Goal: Task Accomplishment & Management: Use online tool/utility

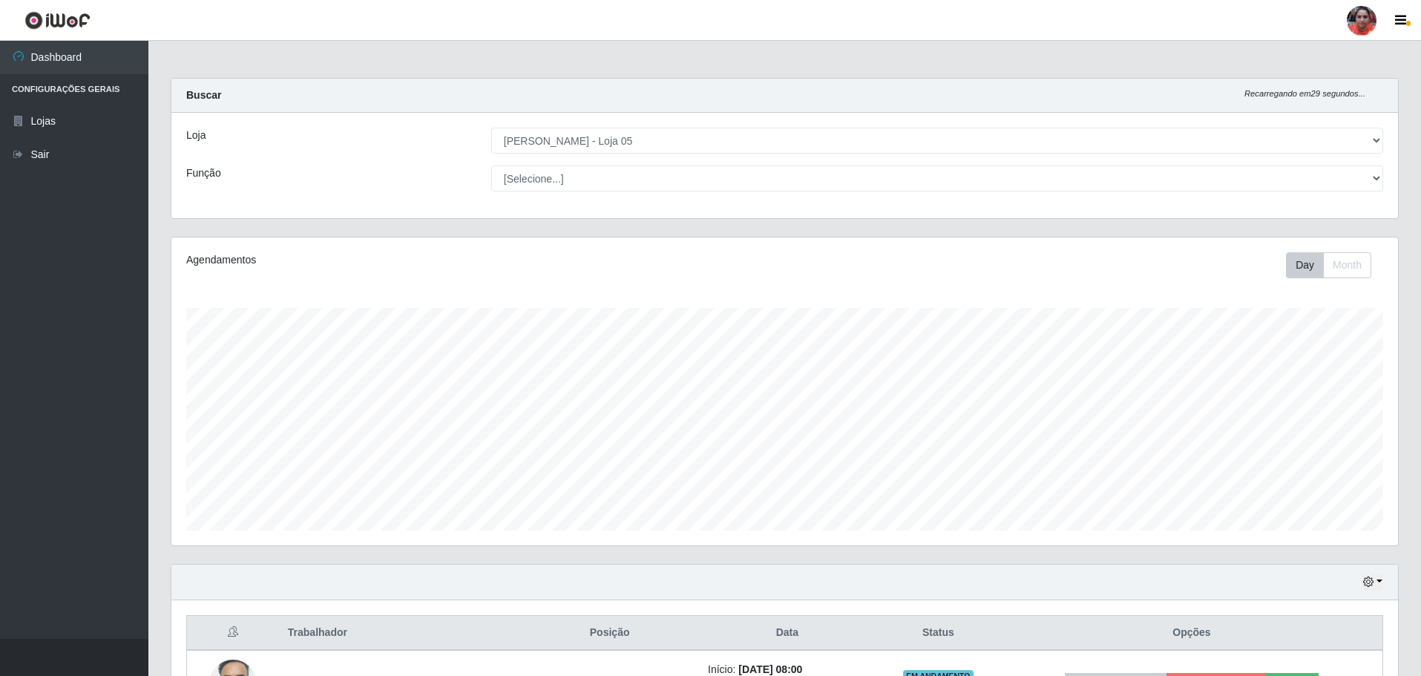
select select "252"
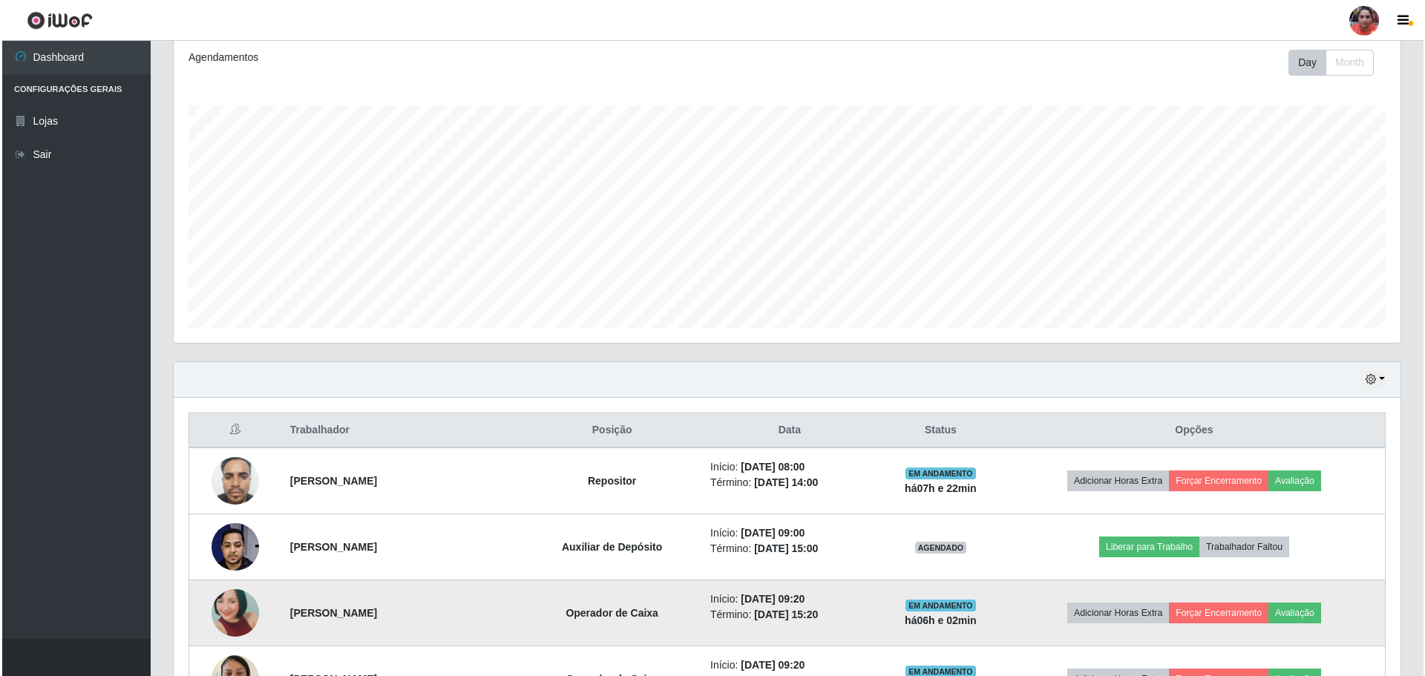
scroll to position [229, 0]
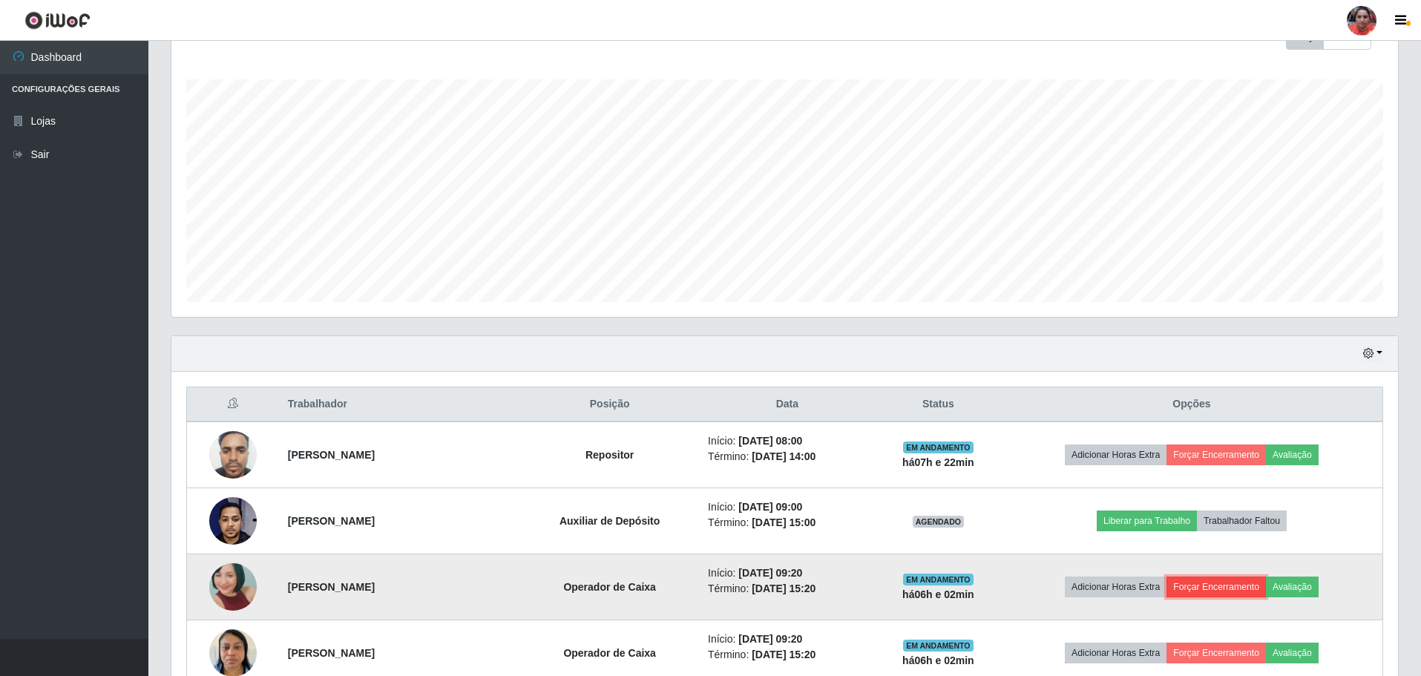
click at [1197, 588] on button "Forçar Encerramento" at bounding box center [1216, 587] width 99 height 21
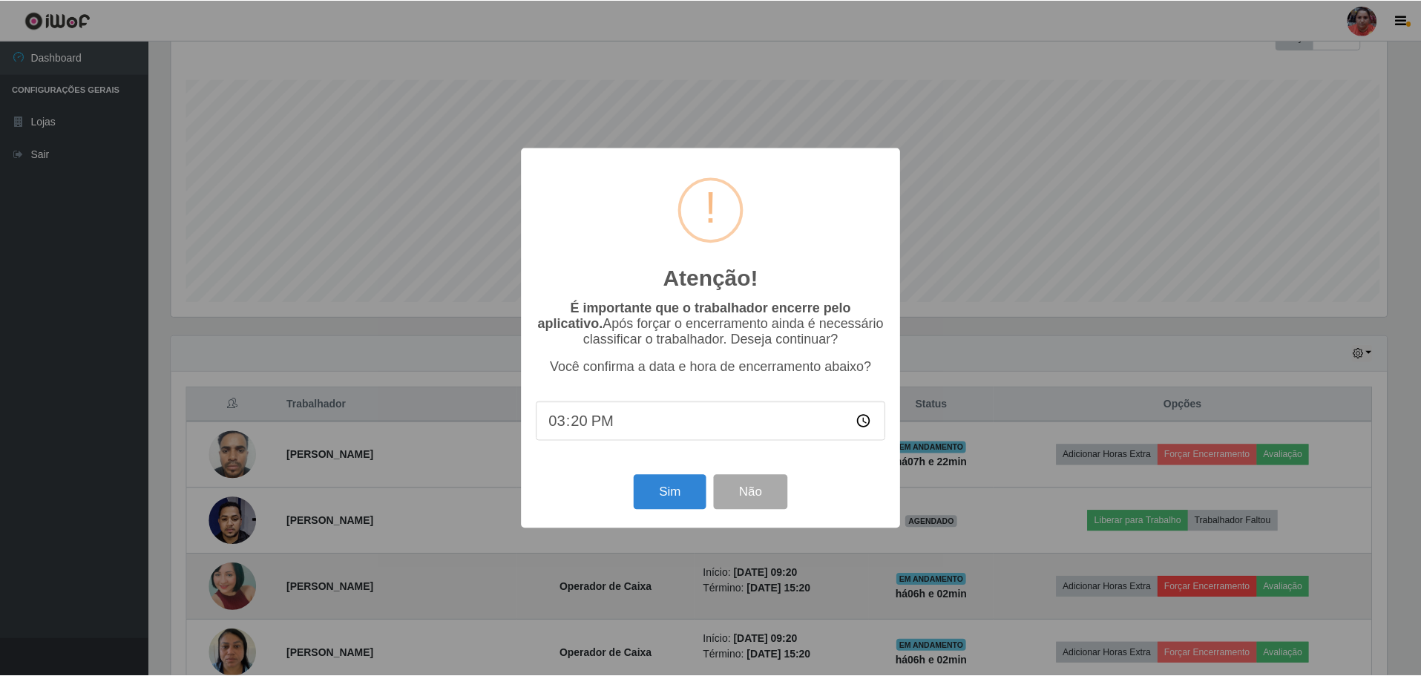
scroll to position [308, 1220]
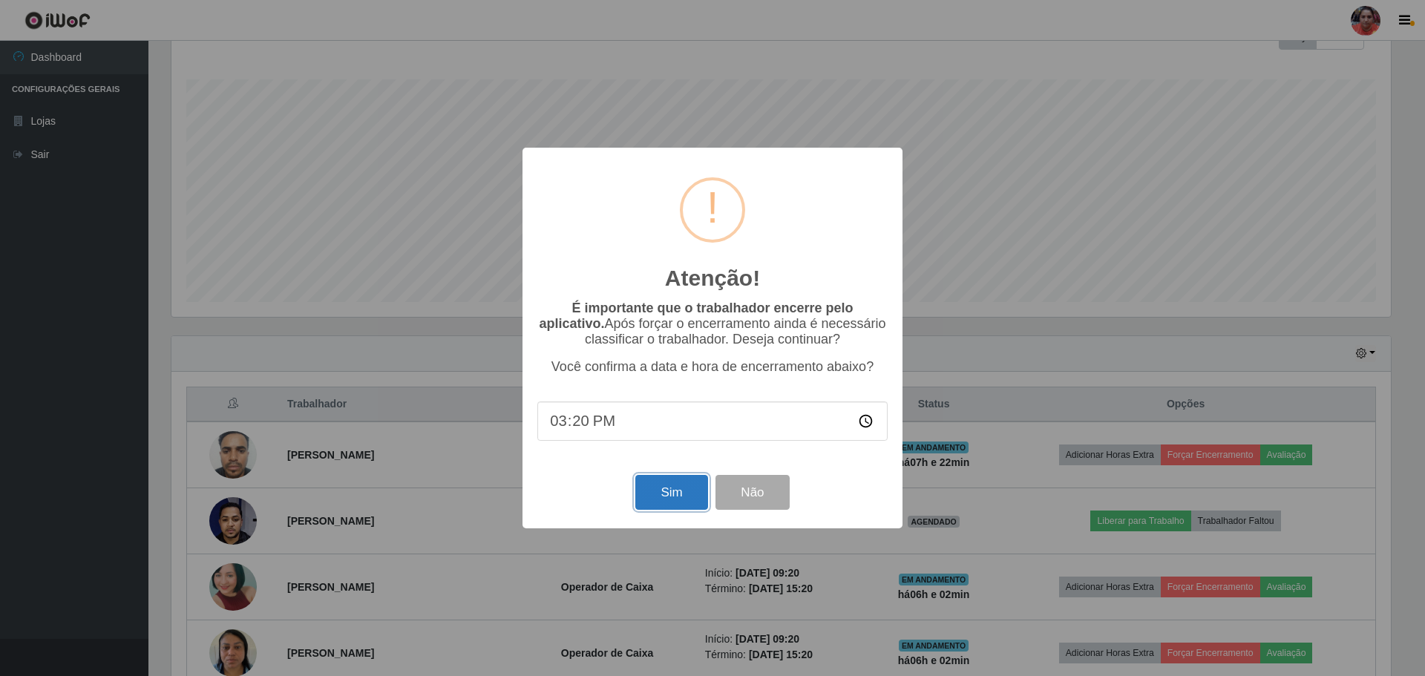
click at [673, 502] on button "Sim" at bounding box center [671, 492] width 72 height 35
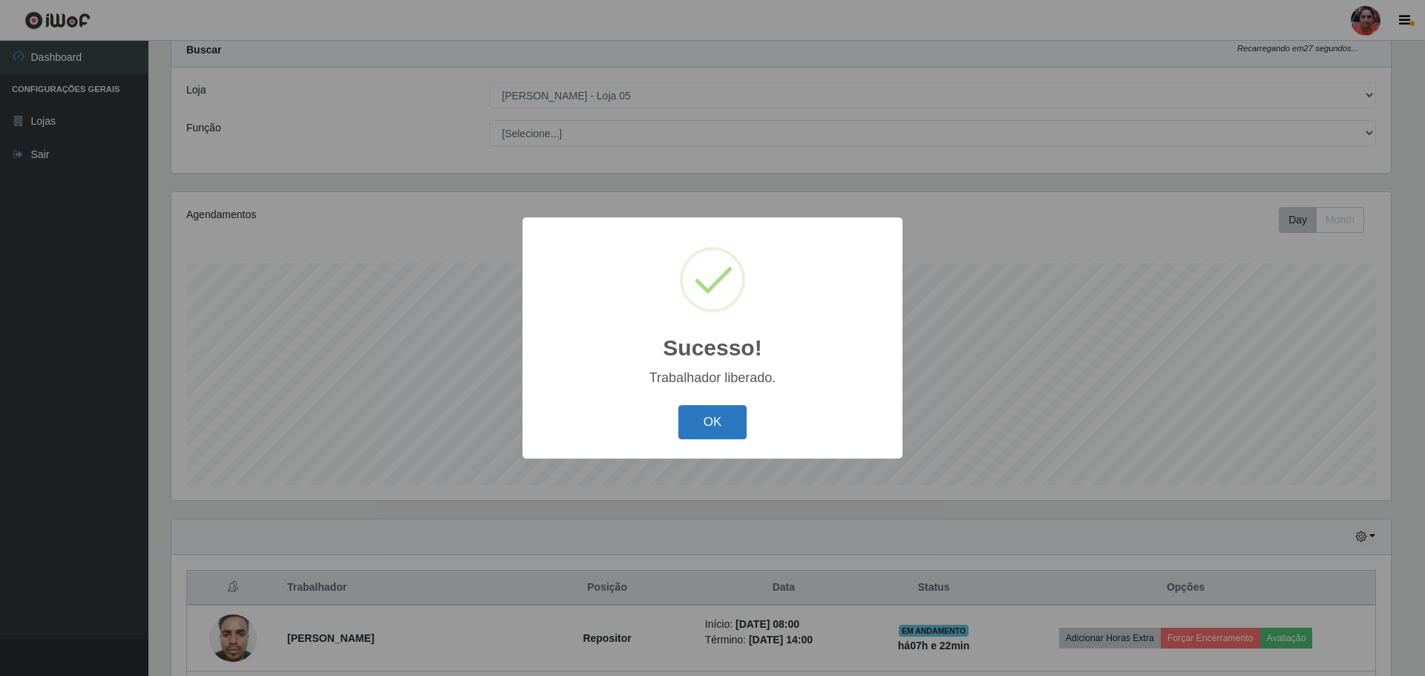
click at [704, 419] on button "OK" at bounding box center [712, 422] width 69 height 35
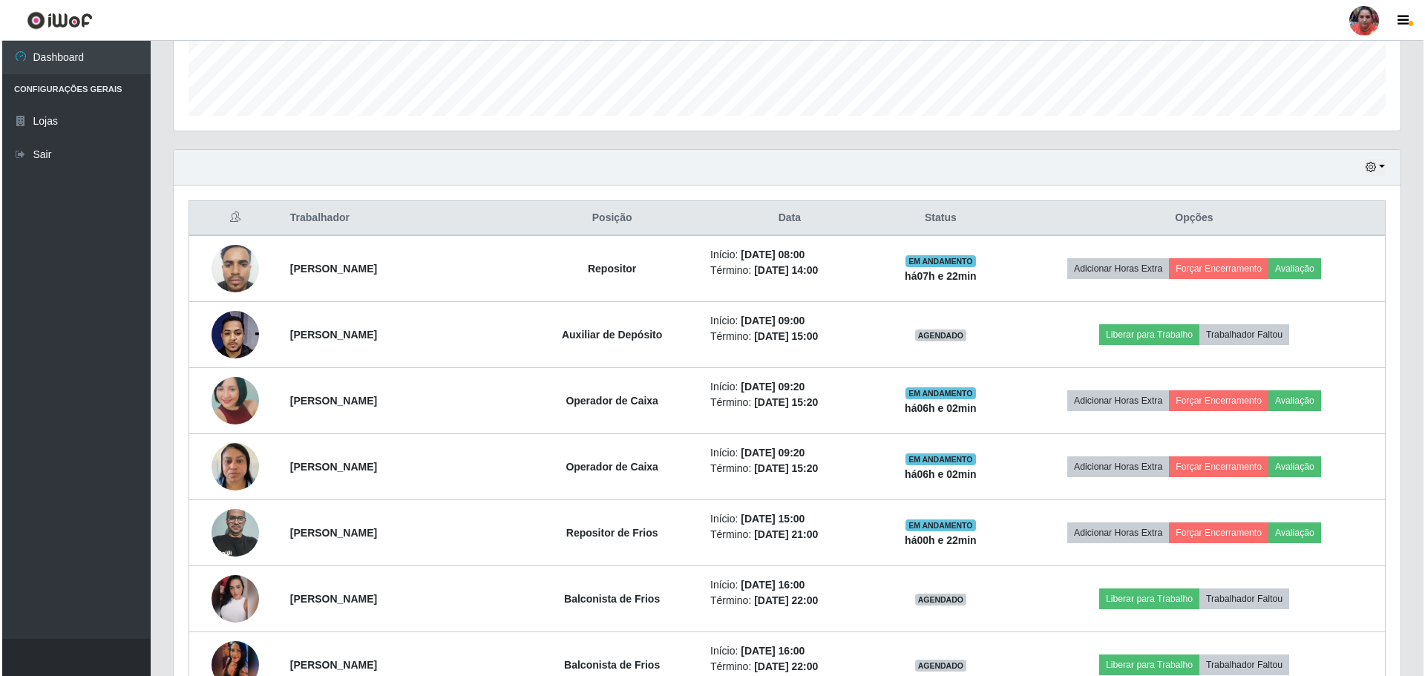
scroll to position [416, 0]
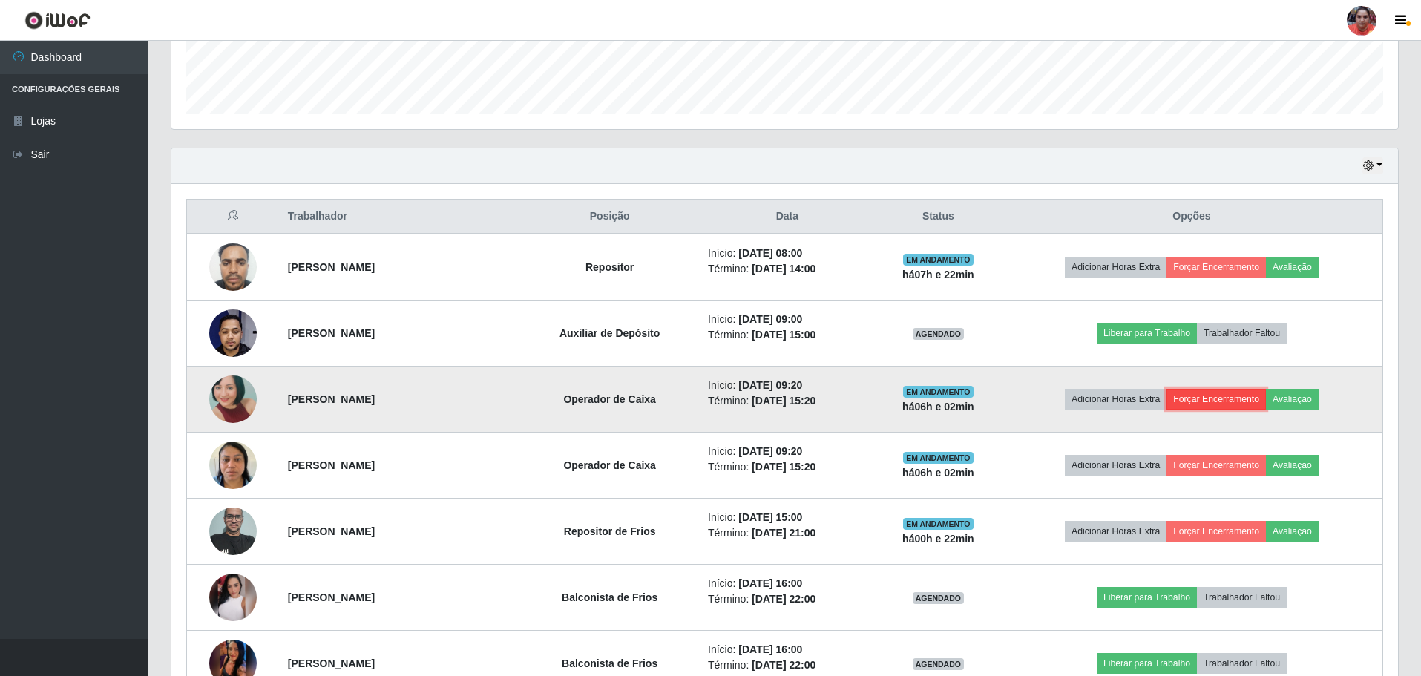
click at [1194, 400] on button "Forçar Encerramento" at bounding box center [1216, 399] width 99 height 21
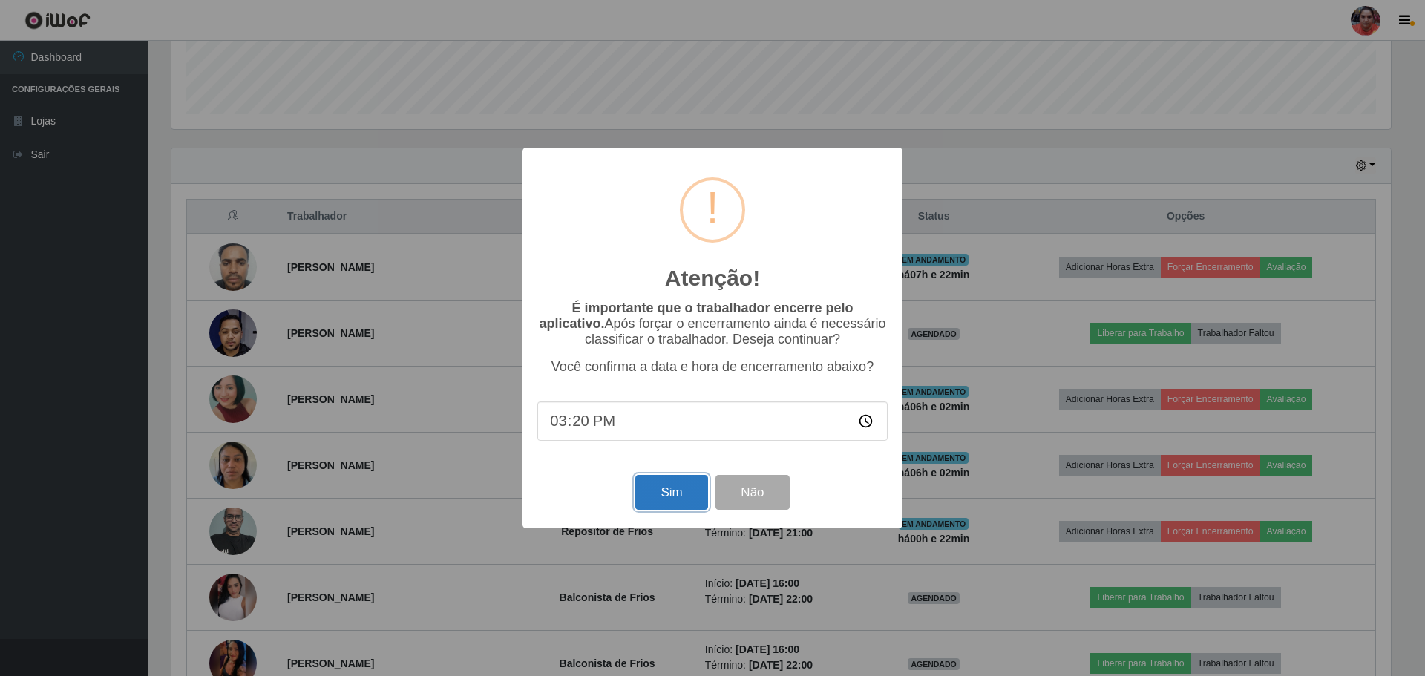
click at [692, 496] on button "Sim" at bounding box center [671, 492] width 72 height 35
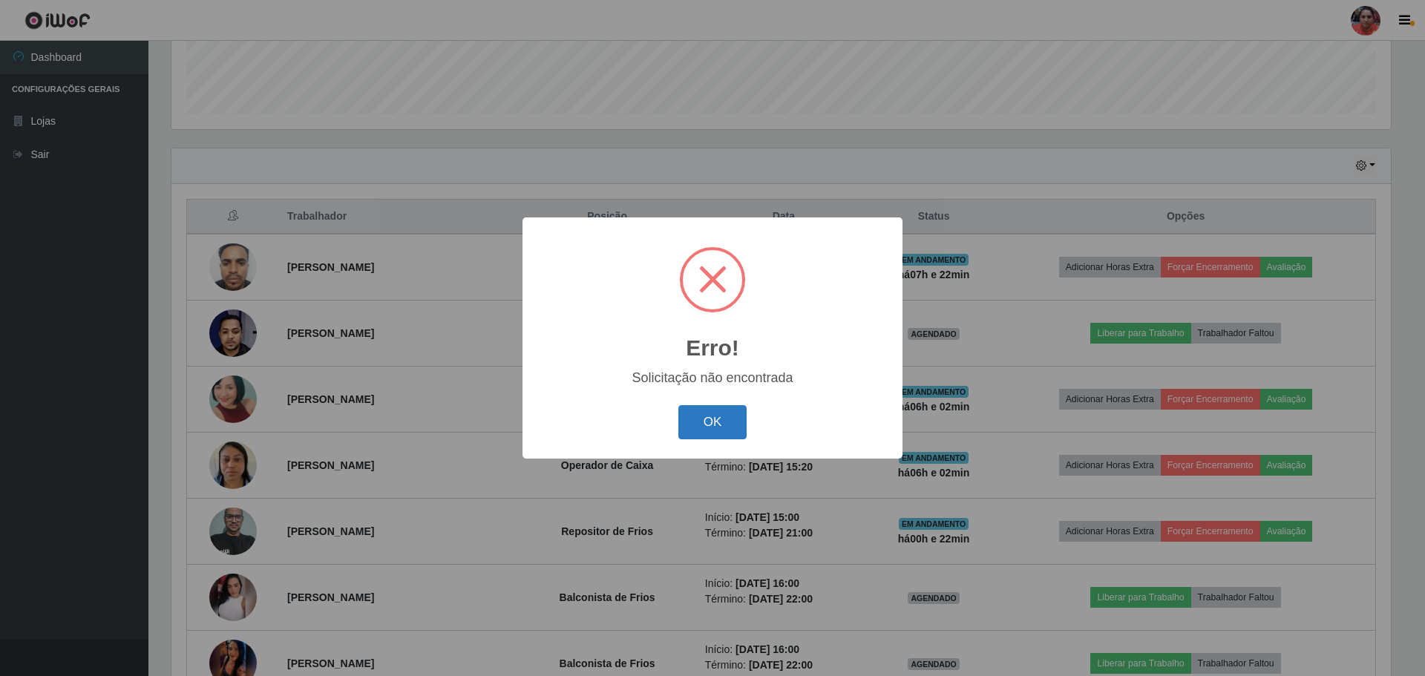
click at [713, 427] on button "OK" at bounding box center [712, 422] width 69 height 35
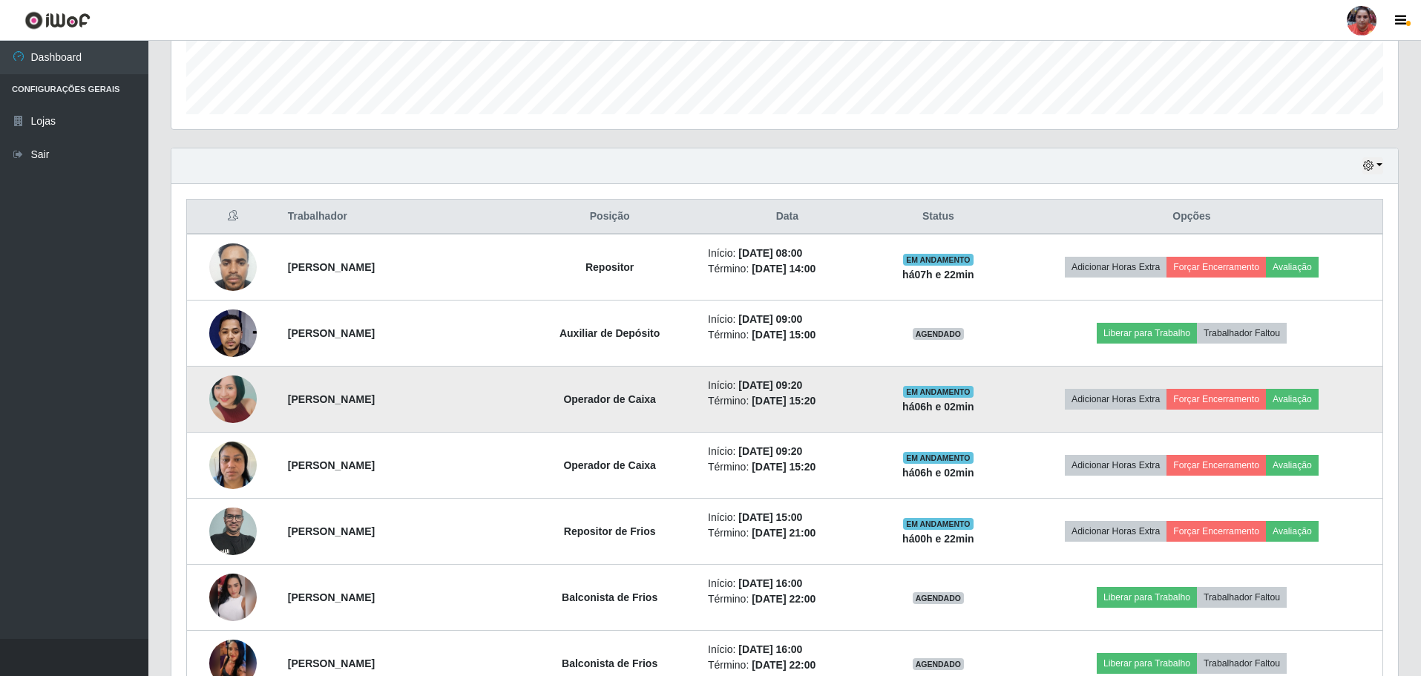
scroll to position [308, 1227]
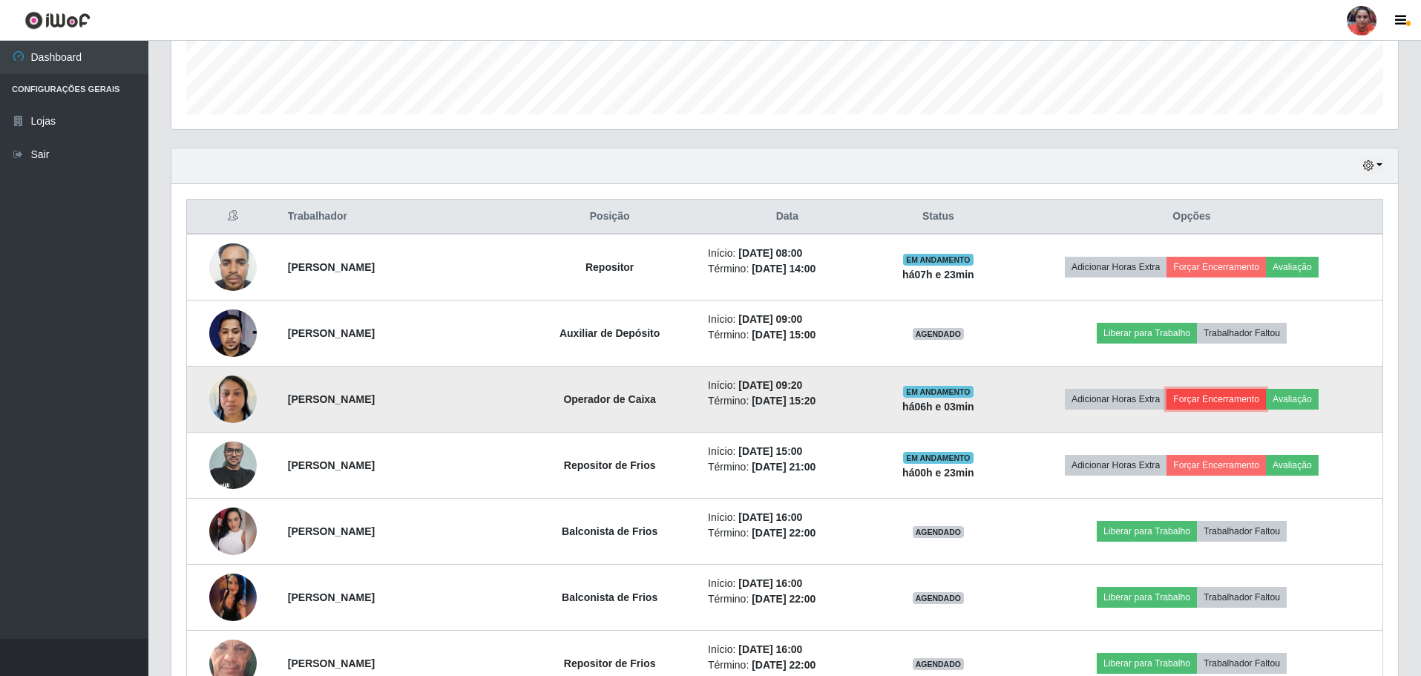
click at [1231, 401] on button "Forçar Encerramento" at bounding box center [1216, 399] width 99 height 21
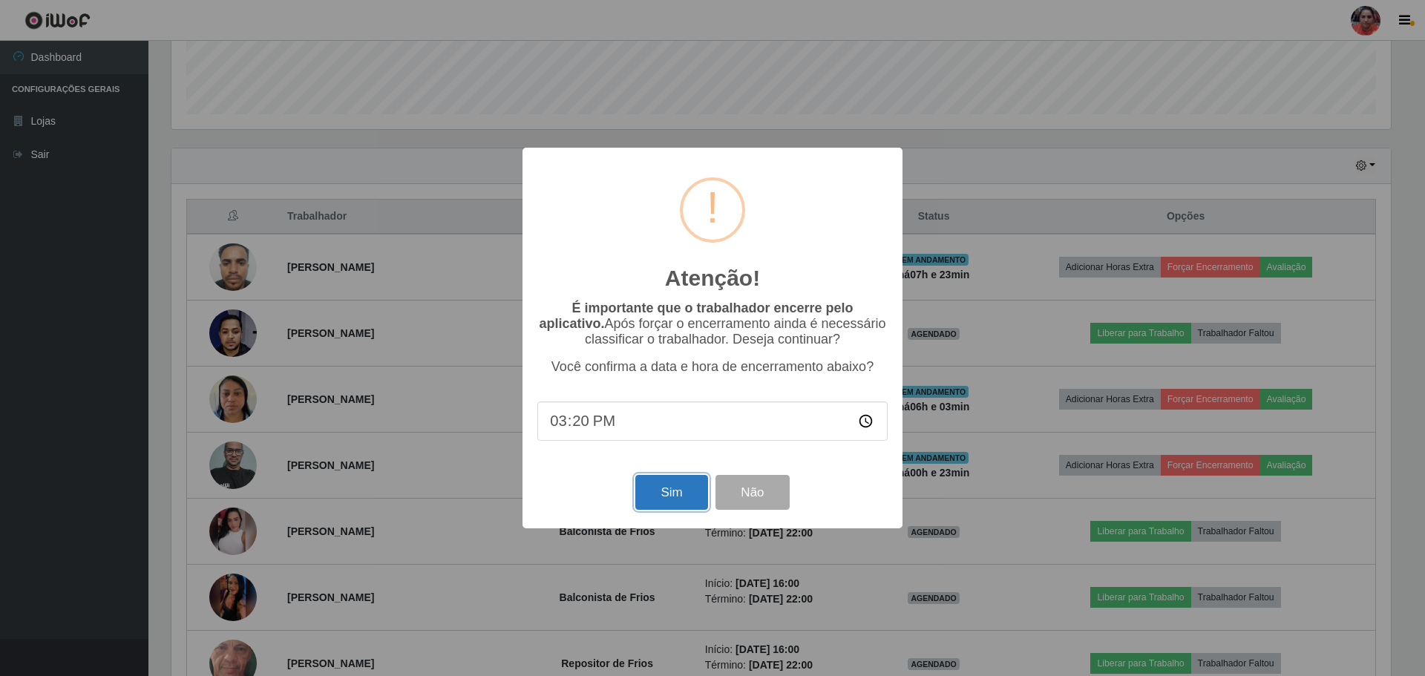
click at [649, 498] on button "Sim" at bounding box center [671, 492] width 72 height 35
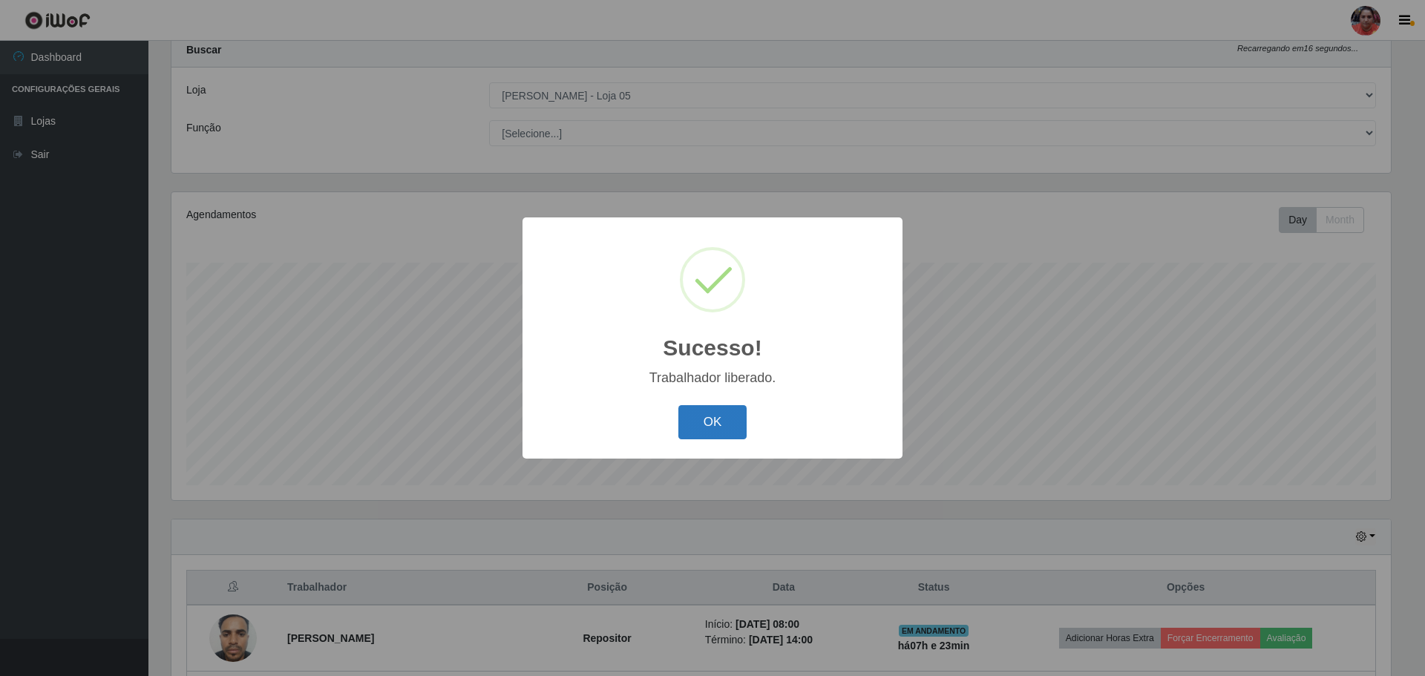
click at [729, 431] on button "OK" at bounding box center [712, 422] width 69 height 35
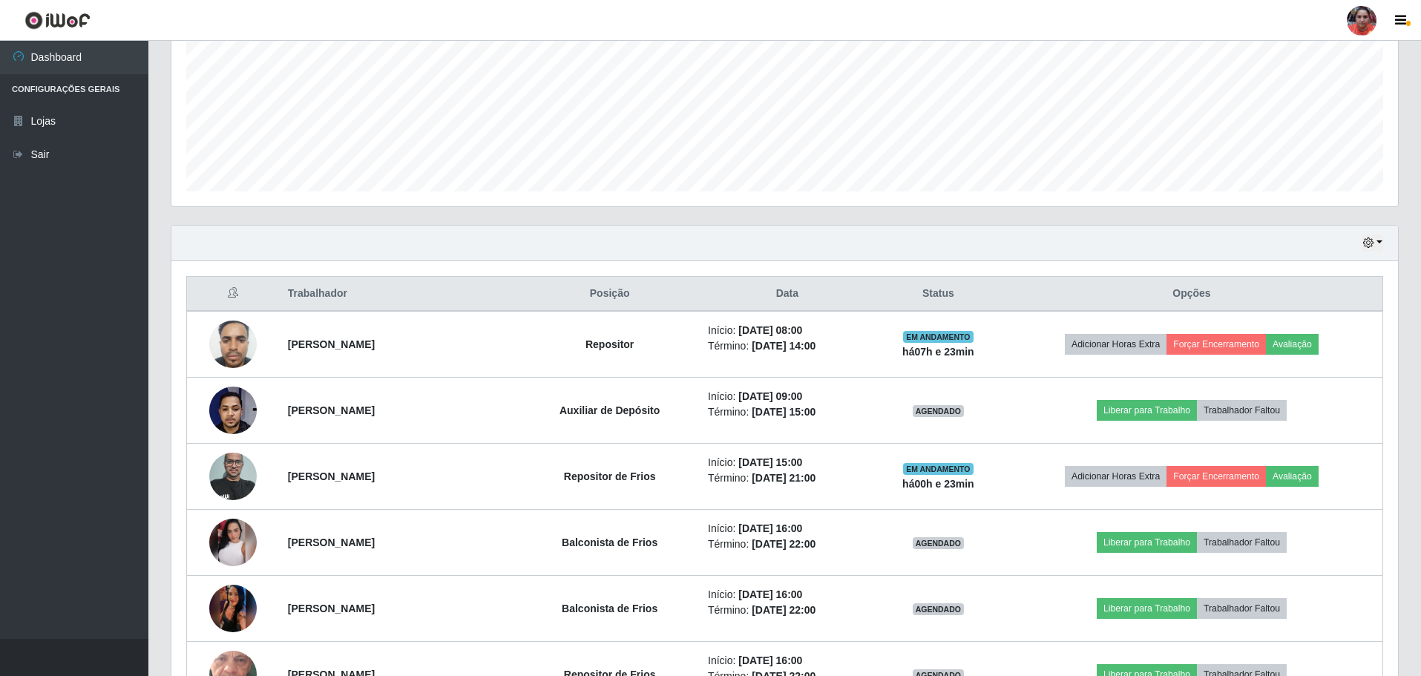
scroll to position [268, 0]
